Goal: Book appointment/travel/reservation

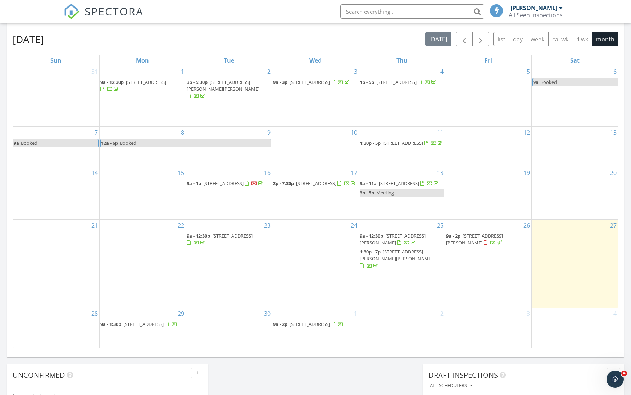
scroll to position [379, 0]
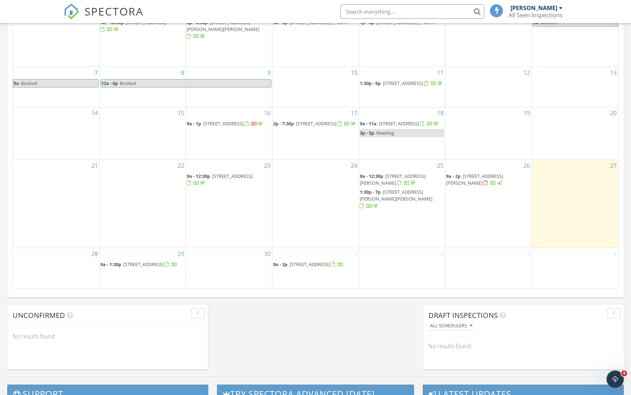
click at [383, 252] on div "2" at bounding box center [402, 268] width 86 height 40
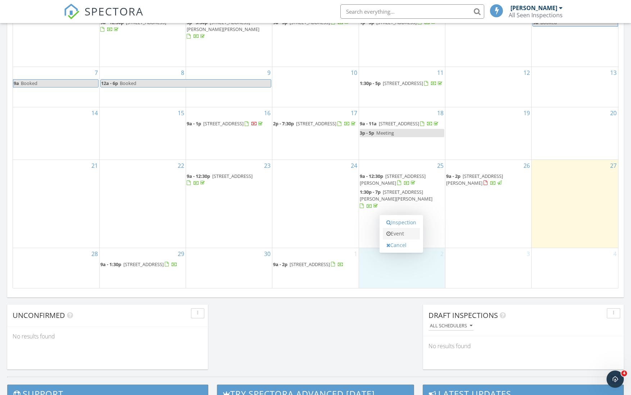
click at [402, 233] on link "Event" at bounding box center [401, 234] width 37 height 12
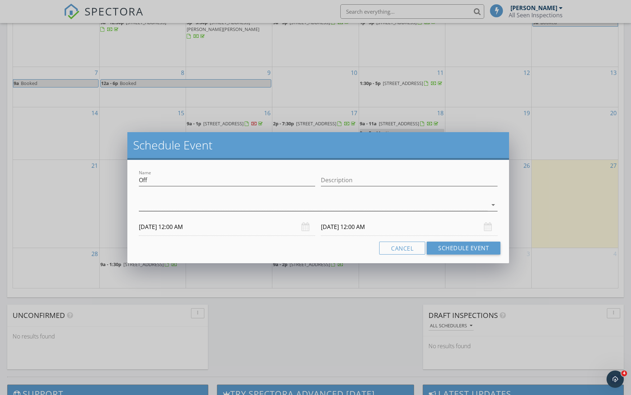
click at [163, 203] on div at bounding box center [313, 205] width 349 height 12
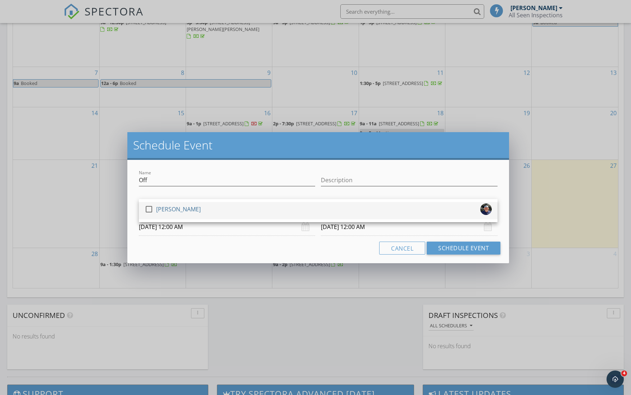
click at [153, 211] on div at bounding box center [149, 209] width 12 height 12
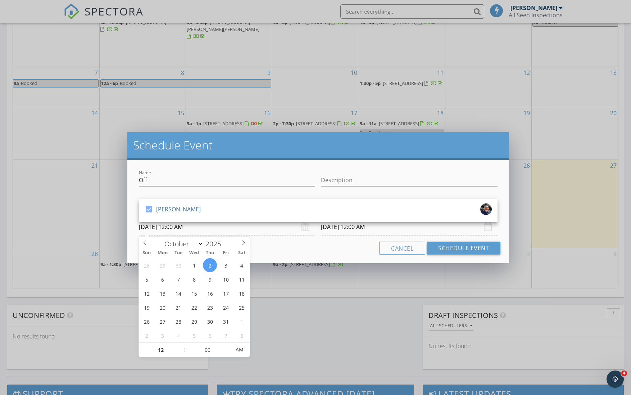
click at [239, 230] on input "[DATE] 12:00 AM" at bounding box center [227, 227] width 177 height 18
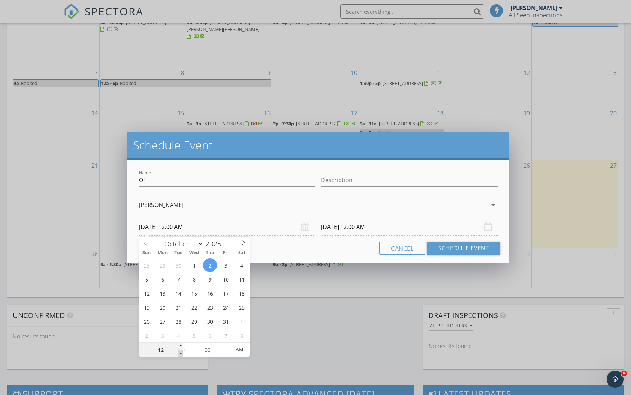
type input "11"
type input "[DATE] 11:00 PM"
click at [181, 353] on span at bounding box center [180, 353] width 5 height 7
type input "[DATE] 11:00 PM"
type input "10"
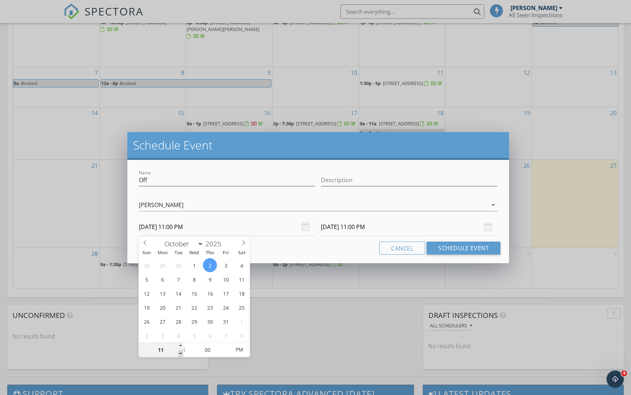
type input "[DATE] 10:00 PM"
click at [181, 353] on span at bounding box center [180, 353] width 5 height 7
type input "[DATE] 10:00 PM"
type input "09"
type input "[DATE] 9:00 PM"
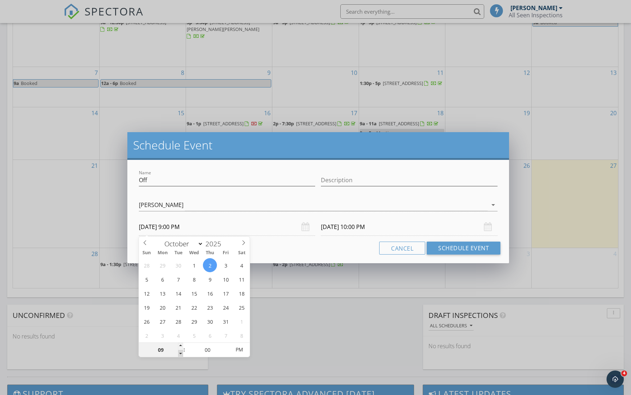
click at [181, 353] on span at bounding box center [180, 353] width 5 height 7
type input "08"
type input "10/02/2025 8:00 PM"
click at [181, 353] on span at bounding box center [180, 353] width 5 height 7
type input "07"
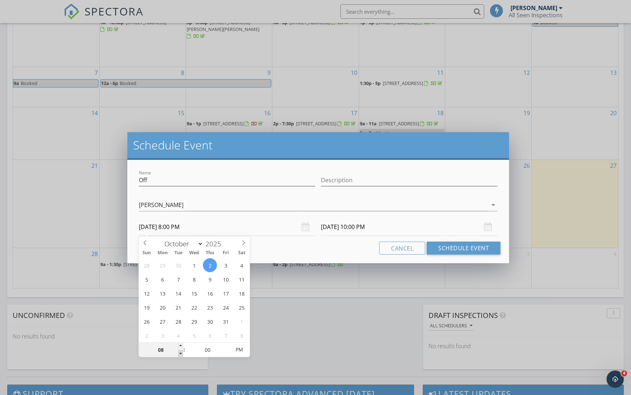
type input "10/02/2025 7:00 PM"
click at [181, 353] on span at bounding box center [180, 353] width 5 height 7
type input "06"
type input "10/02/2025 6:00 PM"
click at [181, 353] on span at bounding box center [180, 353] width 5 height 7
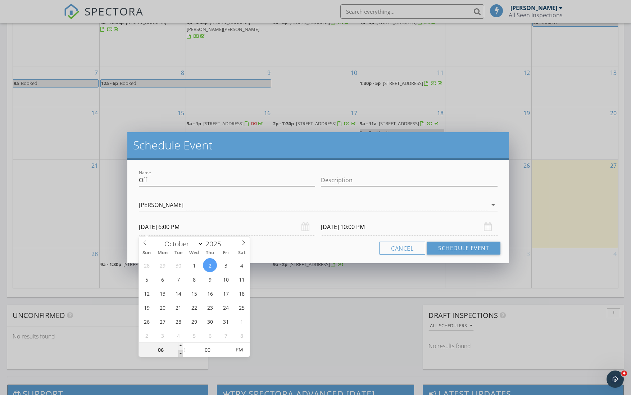
type input "05"
type input "10/02/2025 5:00 PM"
click at [181, 353] on span at bounding box center [180, 353] width 5 height 7
type input "04"
type input "10/02/2025 4:00 PM"
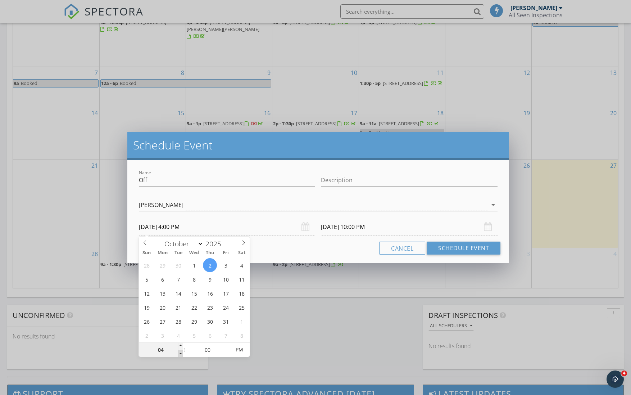
click at [181, 353] on span at bounding box center [180, 353] width 5 height 7
type input "10/03/2025 4:00 PM"
type input "03"
type input "10/02/2025 3:00 PM"
click at [181, 353] on span at bounding box center [180, 353] width 5 height 7
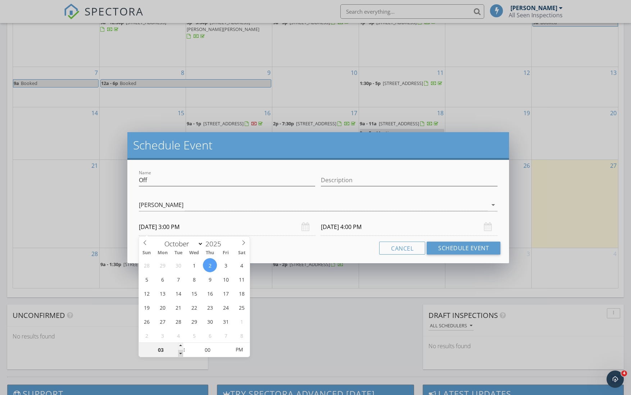
type input "10/03/2025 3:00 PM"
type input "02"
type input "10/02/2025 2:00 PM"
click at [181, 353] on span at bounding box center [180, 353] width 5 height 7
type input "10/03/2025 2:00 PM"
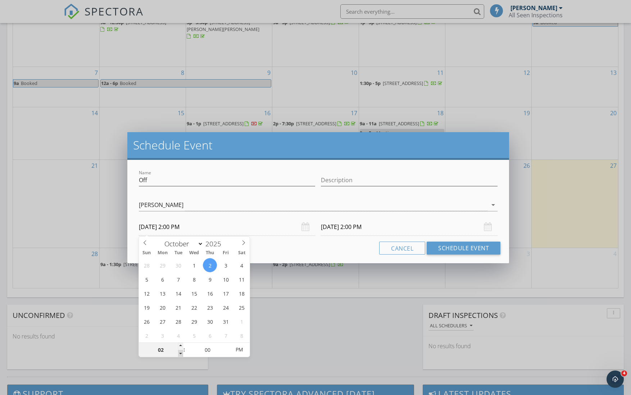
type input "01"
type input "10/02/2025 1:00 PM"
click at [181, 353] on span at bounding box center [180, 353] width 5 height 7
type input "10/03/2025 1:00 PM"
type input "05"
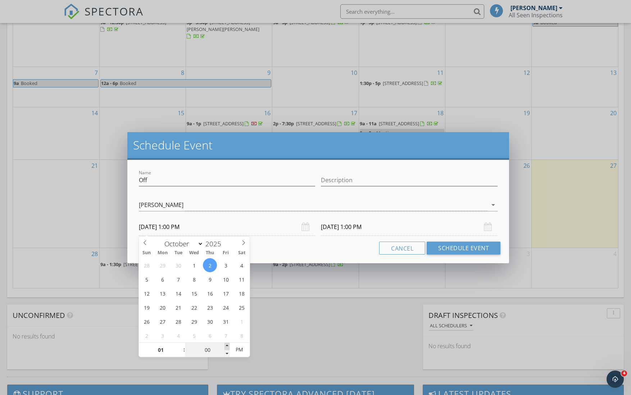
type input "10/02/2025 1:05 PM"
click at [227, 345] on span at bounding box center [226, 345] width 5 height 7
type input "10"
type input "10/02/2025 1:10 PM"
click at [227, 345] on span at bounding box center [226, 345] width 5 height 7
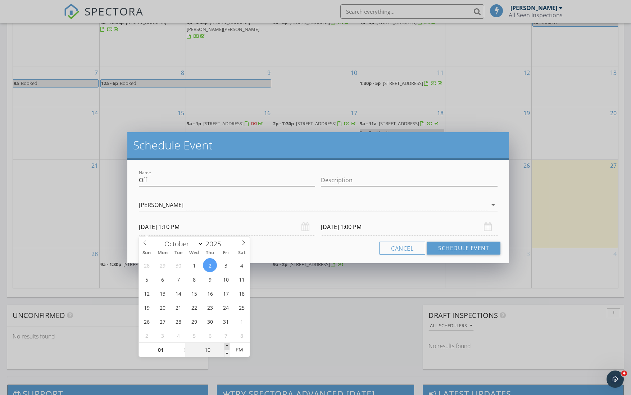
type input "15"
type input "10/02/2025 1:15 PM"
click at [227, 345] on span at bounding box center [226, 345] width 5 height 7
type input "10/03/2025 1:15 PM"
type input "20"
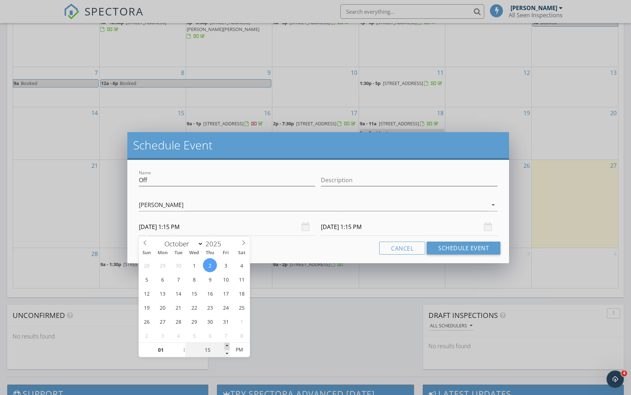
type input "10/02/2025 1:20 PM"
click at [227, 345] on span at bounding box center [226, 345] width 5 height 7
type input "10/03/2025 1:20 PM"
type input "25"
type input "10/02/2025 1:25 PM"
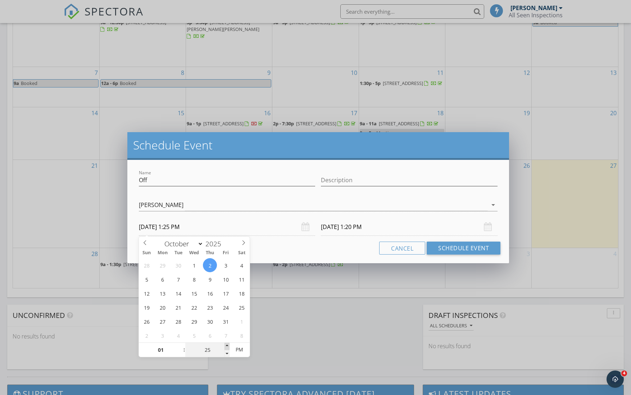
click at [227, 345] on span at bounding box center [226, 345] width 5 height 7
type input "10/03/2025 1:25 PM"
type input "30"
type input "10/02/2025 1:30 PM"
click at [227, 345] on span at bounding box center [226, 345] width 5 height 7
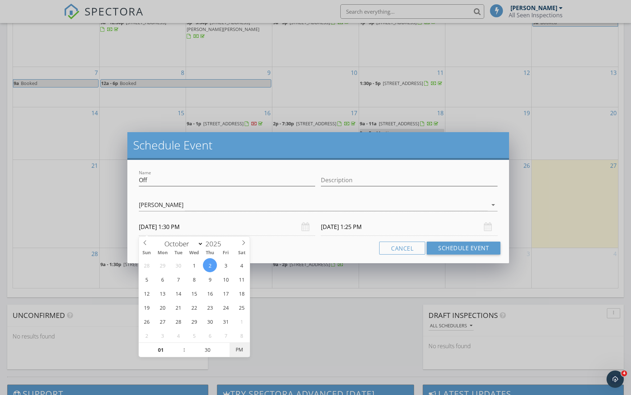
type input "10/03/2025 1:30 PM"
type input "10/02/2025 1:30 AM"
type input "10/03/2025 1:30 AM"
type input "10/02/2025 1:30 PM"
type input "10/03/2025 1:30 PM"
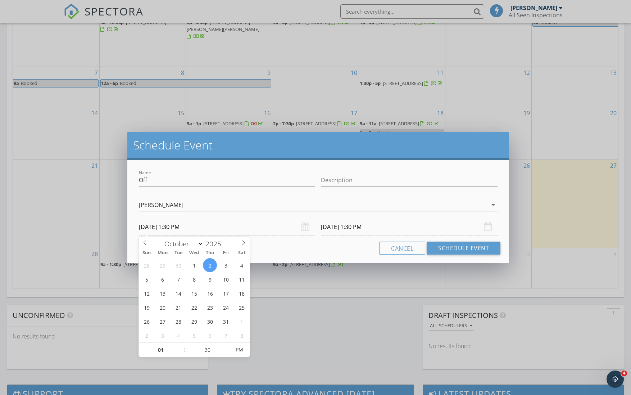
click at [351, 225] on input "10/03/2025 1:30 PM" at bounding box center [409, 227] width 177 height 18
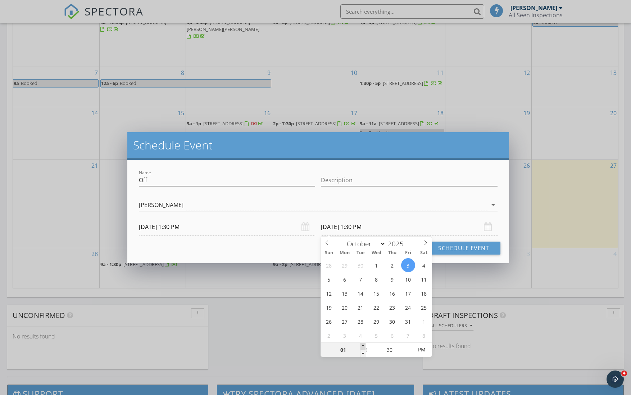
type input "02"
type input "10/03/2025 2:30 PM"
click at [363, 347] on span at bounding box center [362, 345] width 5 height 7
type input "03"
type input "10/03/2025 3:30 PM"
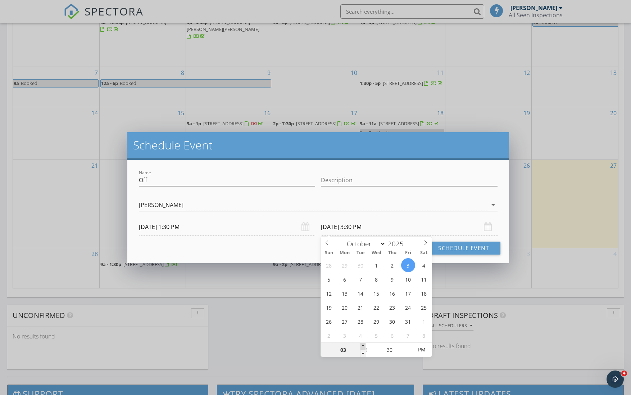
click at [363, 347] on span at bounding box center [362, 345] width 5 height 7
type input "04"
type input "10/03/2025 4:30 PM"
click at [363, 347] on span at bounding box center [362, 345] width 5 height 7
type input "05"
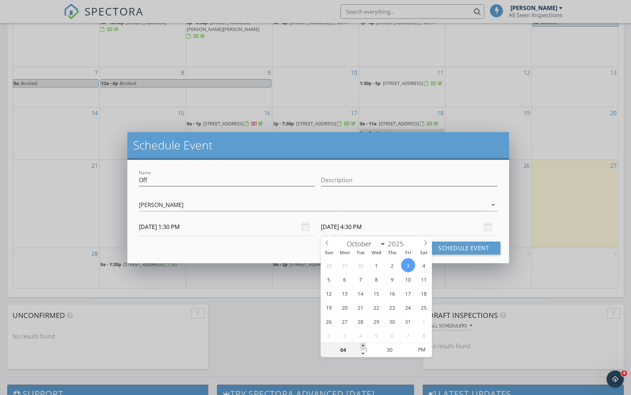
type input "10/03/2025 5:30 PM"
click at [363, 347] on span at bounding box center [362, 345] width 5 height 7
click at [289, 321] on div "Schedule Event Name Off Description check_box Chris Thiessen Chris Thiessen arr…" at bounding box center [315, 197] width 631 height 395
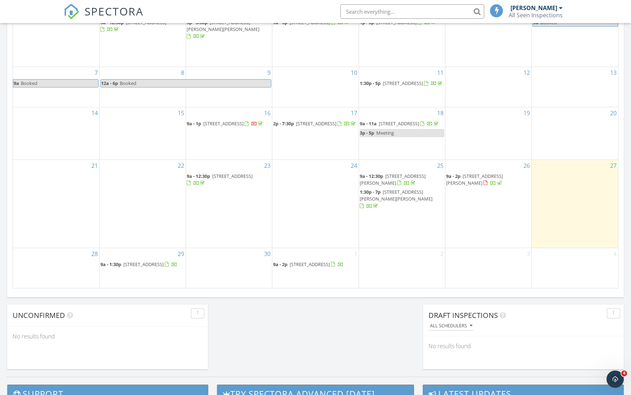
click at [403, 264] on div "2" at bounding box center [402, 268] width 86 height 40
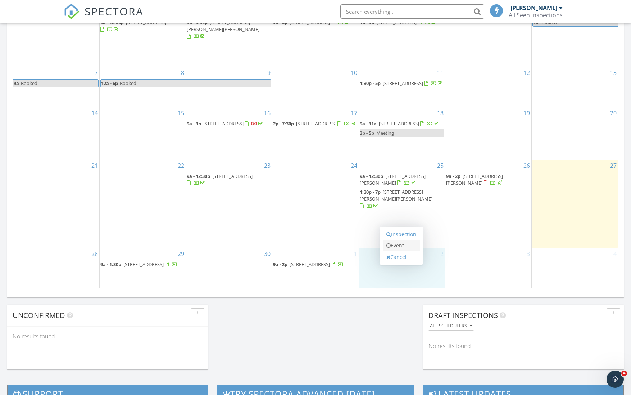
click at [396, 242] on link "Event" at bounding box center [401, 246] width 37 height 12
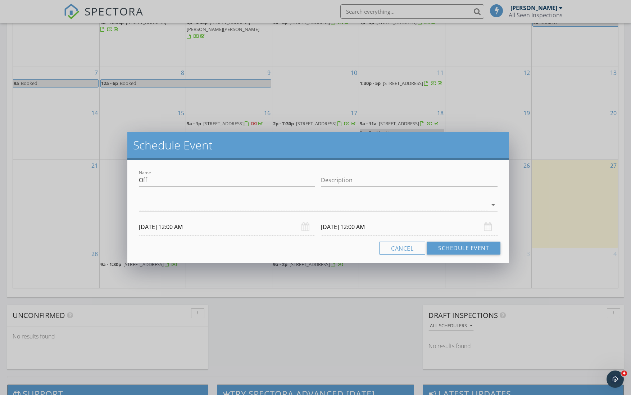
click at [154, 207] on div at bounding box center [313, 205] width 349 height 12
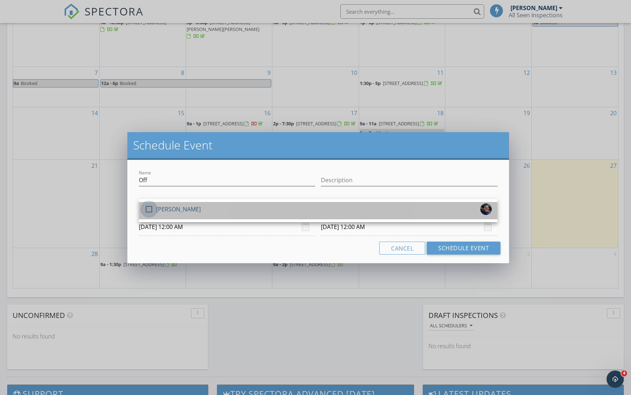
click at [151, 209] on div at bounding box center [149, 209] width 12 height 12
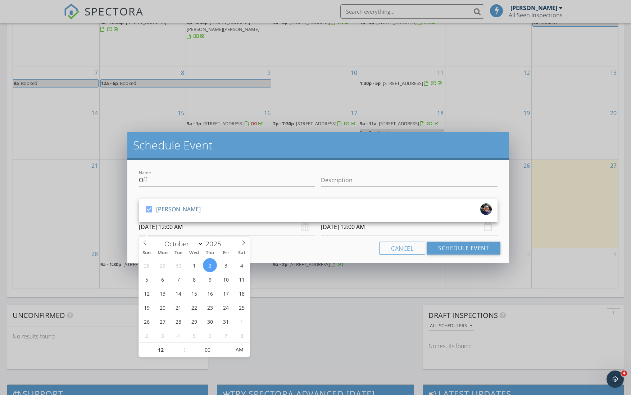
click at [245, 232] on input "10/02/2025 12:00 AM" at bounding box center [227, 227] width 177 height 18
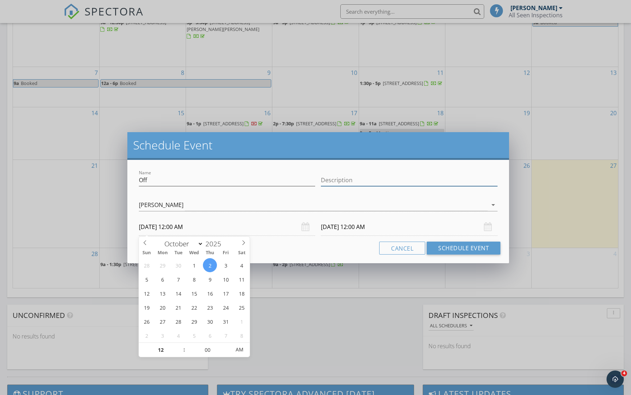
click at [328, 179] on input "Description" at bounding box center [409, 180] width 177 height 12
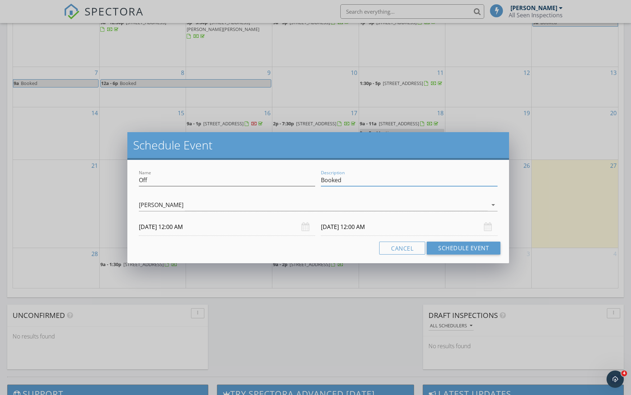
type input "Booked"
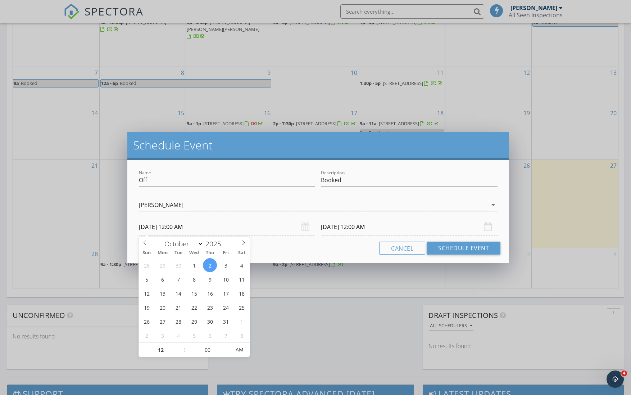
click at [186, 226] on input "10/02/2025 12:00 AM" at bounding box center [227, 227] width 177 height 18
type input "01"
type input "10/02/2025 1:00 AM"
click at [182, 347] on span at bounding box center [180, 345] width 5 height 7
type input "10/03/2025 1:00 AM"
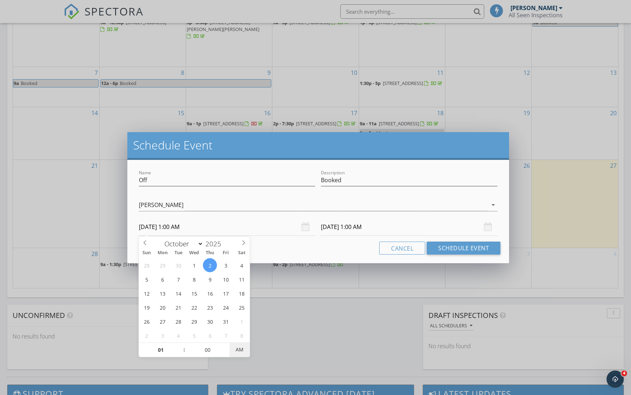
type input "10/02/2025 1:00 PM"
type input "10/03/2025 1:00 PM"
type input "12"
type input "55"
type input "10/02/2025 12:55 PM"
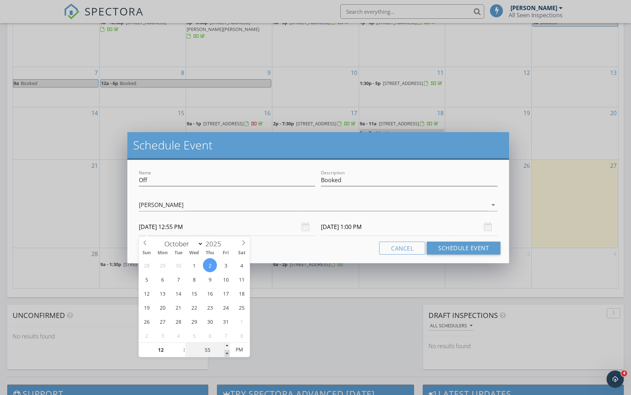
click at [228, 354] on span at bounding box center [226, 353] width 5 height 7
type input "50"
type input "10/02/2025 12:50 PM"
click at [228, 354] on span at bounding box center [226, 353] width 5 height 7
type input "45"
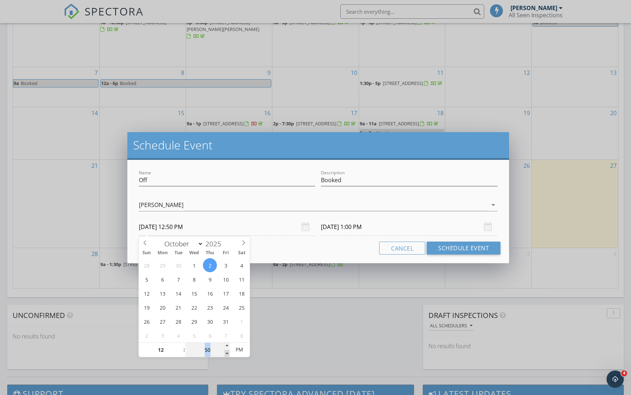
type input "10/02/2025 12:45 PM"
click at [228, 354] on span at bounding box center [226, 353] width 5 height 7
type input "40"
type input "10/02/2025 12:40 PM"
click at [228, 354] on span at bounding box center [226, 353] width 5 height 7
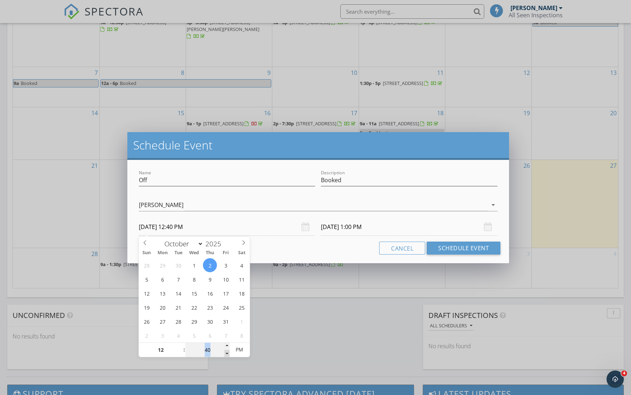
type input "35"
type input "10/02/2025 12:35 PM"
click at [228, 354] on span at bounding box center [226, 353] width 5 height 7
type input "30"
type input "10/02/2025 12:30 PM"
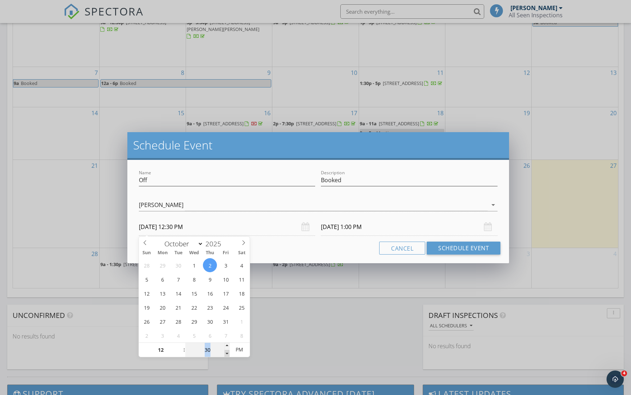
click at [228, 354] on span at bounding box center [226, 353] width 5 height 7
type input "12"
type input "30"
type input "10/03/2025 12:30 PM"
click at [354, 225] on input "10/03/2025 12:30 PM" at bounding box center [409, 227] width 177 height 18
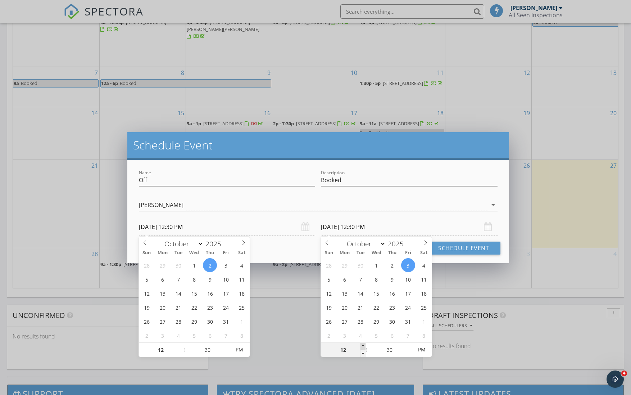
type input "01"
type input "10/03/2025 1:30 PM"
click at [361, 346] on span at bounding box center [362, 345] width 5 height 7
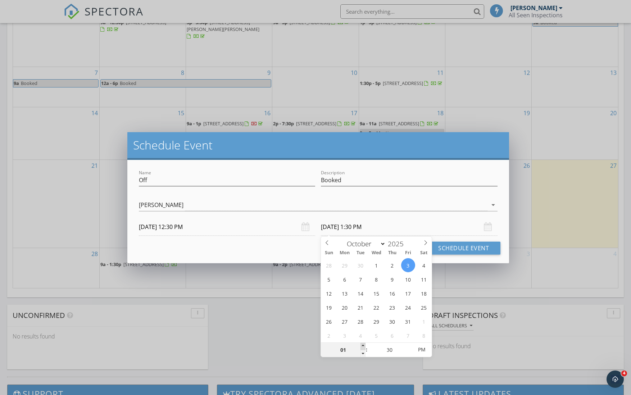
type input "02"
type input "10/03/2025 2:30 PM"
click at [363, 345] on span at bounding box center [362, 345] width 5 height 7
type input "03"
type input "10/03/2025 3:30 PM"
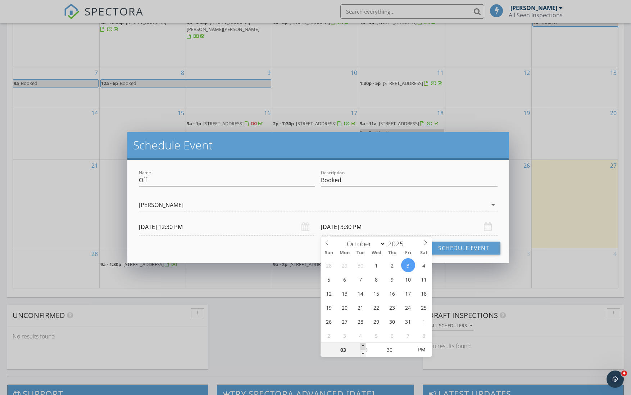
click at [363, 345] on span at bounding box center [362, 345] width 5 height 7
type input "04"
type input "10/03/2025 4:30 PM"
click at [363, 345] on span at bounding box center [362, 345] width 5 height 7
type input "05"
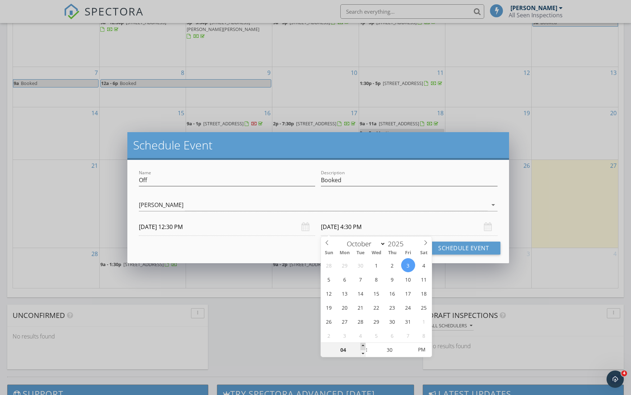
type input "10/03/2025 5:30 PM"
click at [363, 345] on span at bounding box center [362, 345] width 5 height 7
click at [468, 248] on button "Schedule Event" at bounding box center [464, 247] width 74 height 13
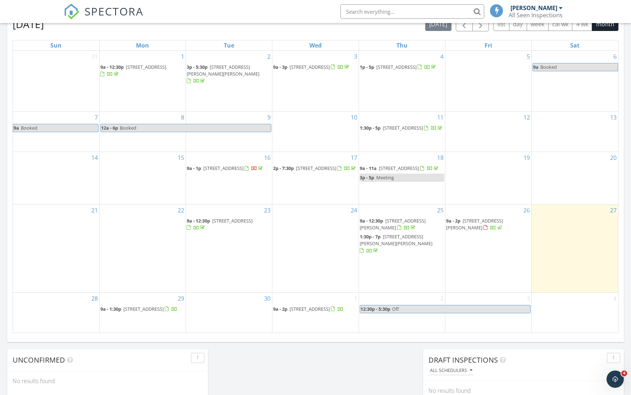
scroll to position [333, 0]
click at [482, 30] on span "button" at bounding box center [480, 25] width 9 height 9
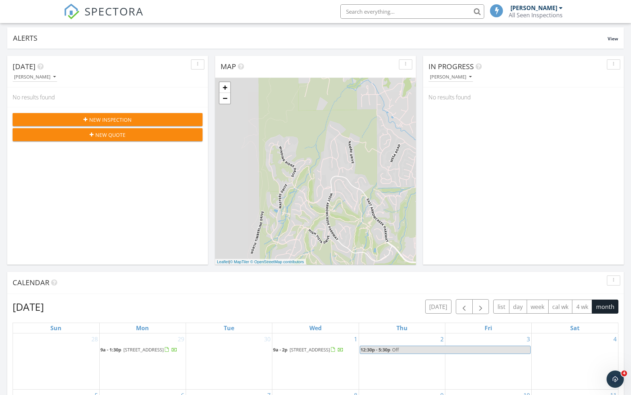
scroll to position [0, 0]
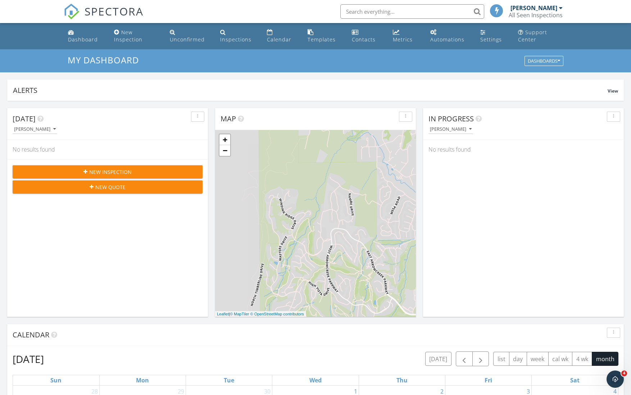
click at [527, 11] on div "[PERSON_NAME]" at bounding box center [533, 7] width 47 height 7
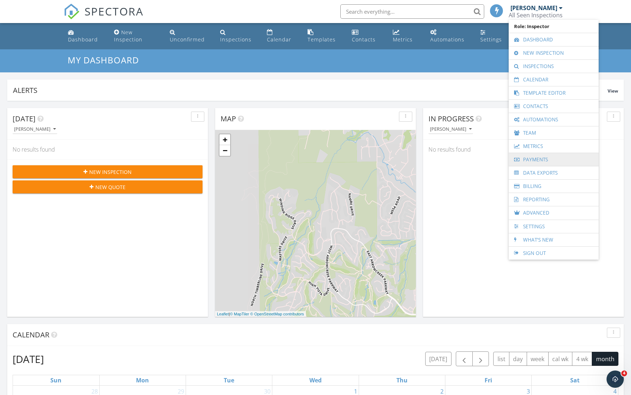
click at [542, 158] on link "Payments" at bounding box center [553, 159] width 83 height 13
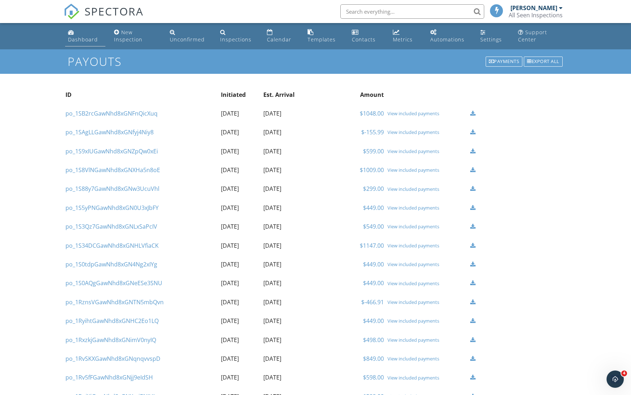
click at [85, 38] on div "Dashboard" at bounding box center [83, 39] width 30 height 7
